Goal: Information Seeking & Learning: Learn about a topic

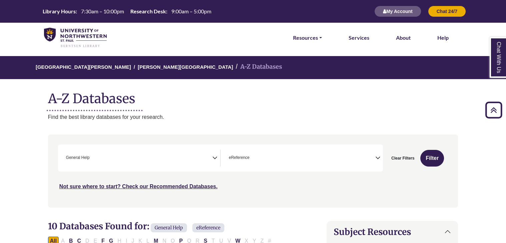
select select "*****"
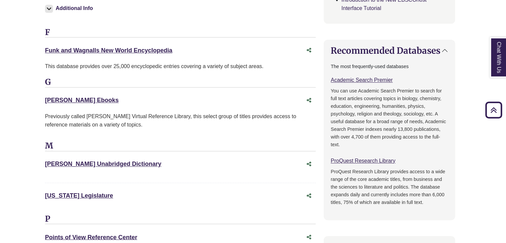
scroll to position [407, 3]
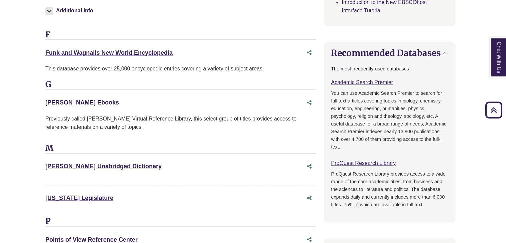
click at [69, 102] on link "Gale Ebooks This link opens in a new window" at bounding box center [82, 102] width 74 height 7
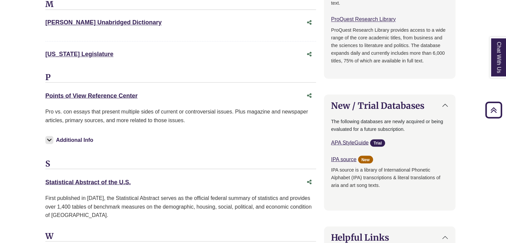
scroll to position [540, 3]
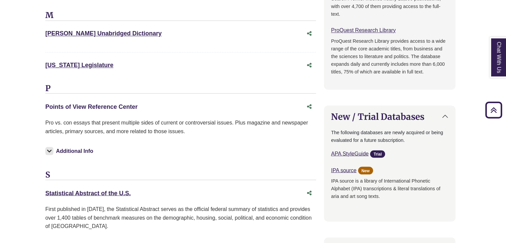
click at [82, 103] on link "Points of View Reference Center This link opens in a new window" at bounding box center [91, 106] width 92 height 7
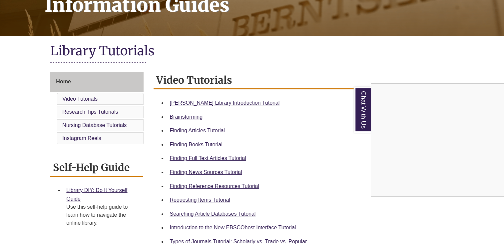
scroll to position [122, 0]
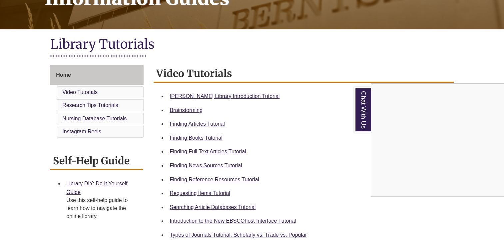
click at [175, 165] on div "Chat With Us" at bounding box center [252, 123] width 504 height 246
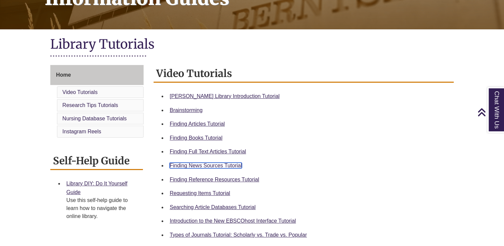
click at [175, 165] on link "Finding News Sources Tutorial" at bounding box center [206, 166] width 72 height 6
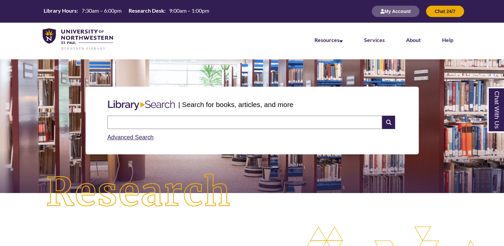
click at [182, 124] on input "text" at bounding box center [244, 122] width 275 height 13
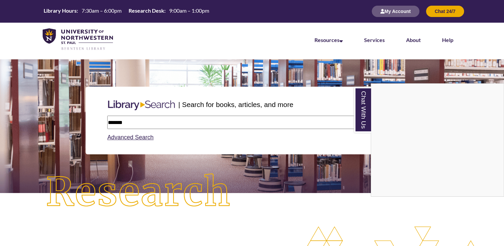
type input "*******"
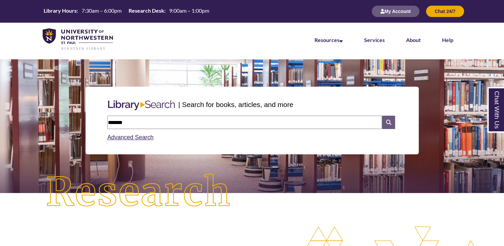
click at [389, 118] on icon at bounding box center [388, 122] width 13 height 13
